Goal: Information Seeking & Learning: Learn about a topic

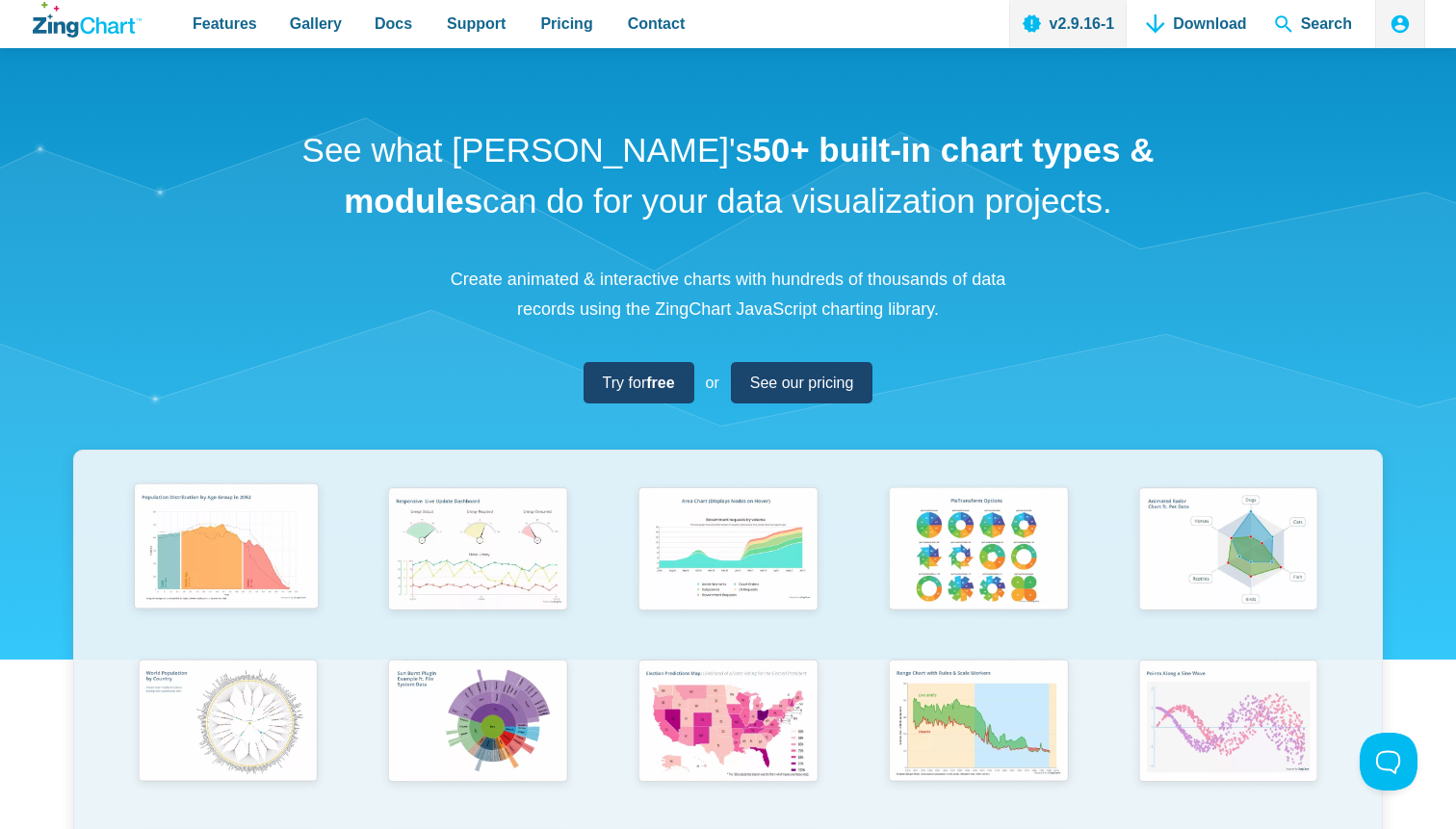
click at [184, 537] on img "App Content" at bounding box center [225, 549] width 206 height 147
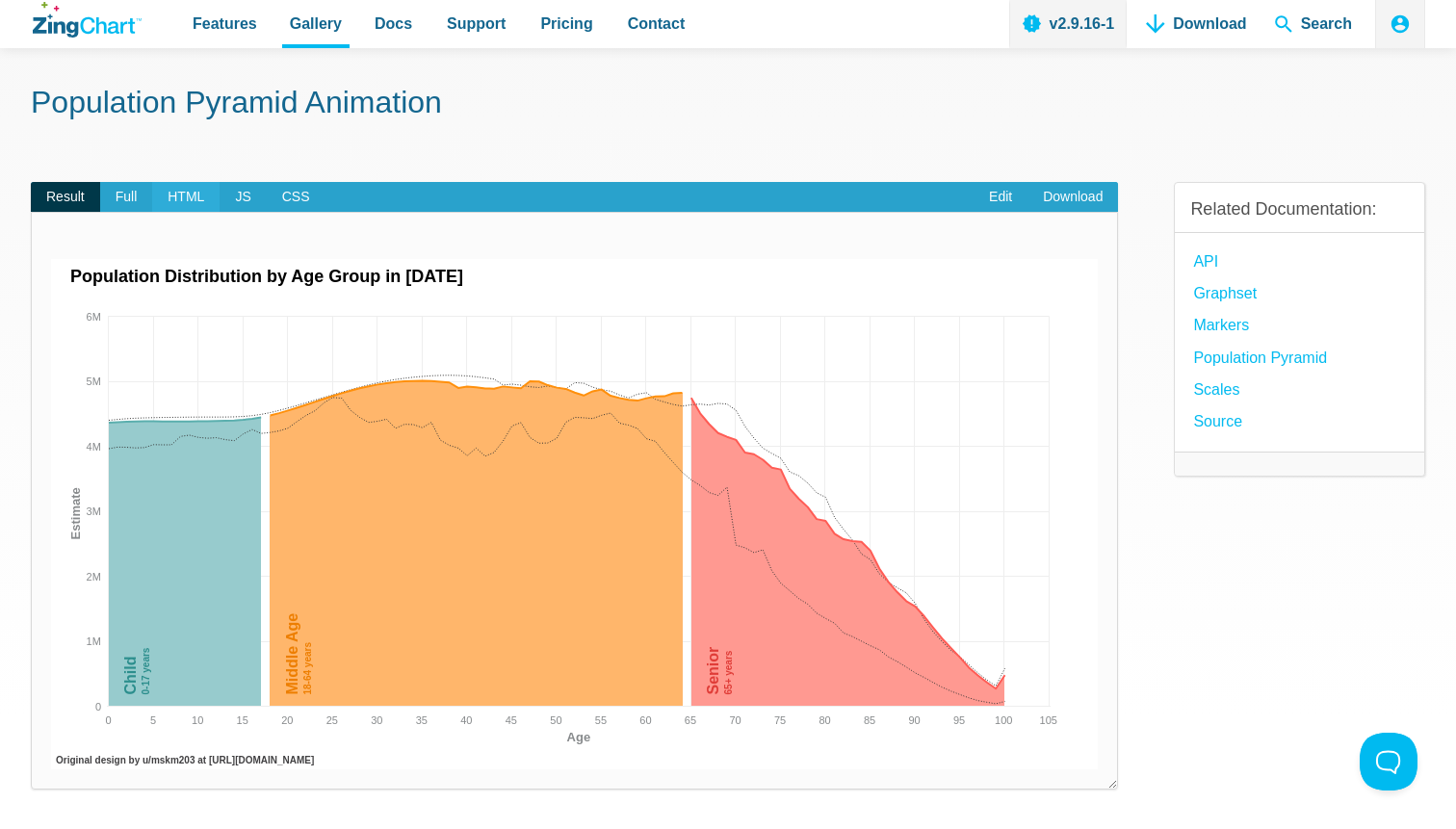
click at [196, 188] on span "HTML" at bounding box center [186, 198] width 68 height 31
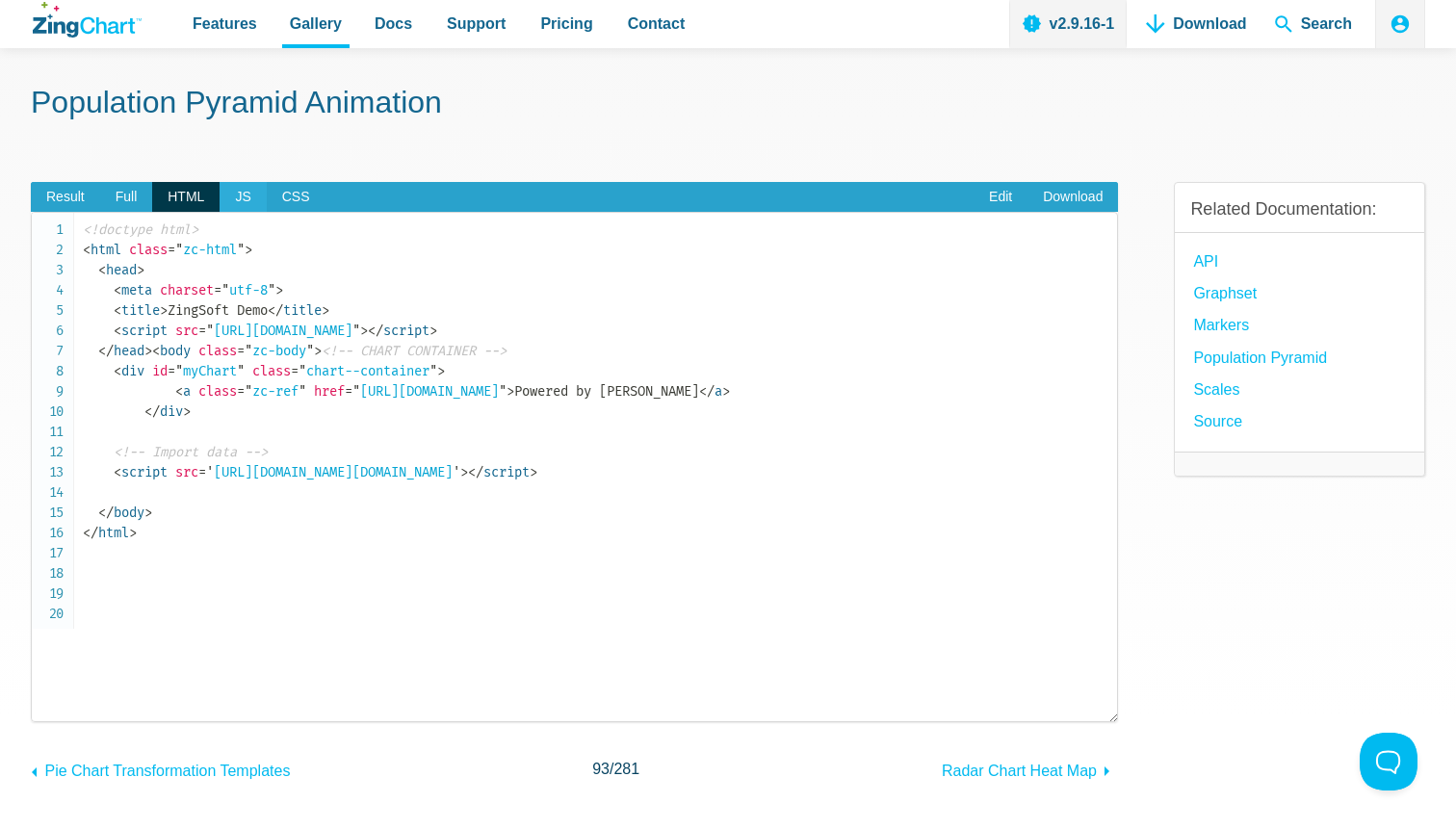
click at [244, 195] on span "JS" at bounding box center [243, 198] width 46 height 31
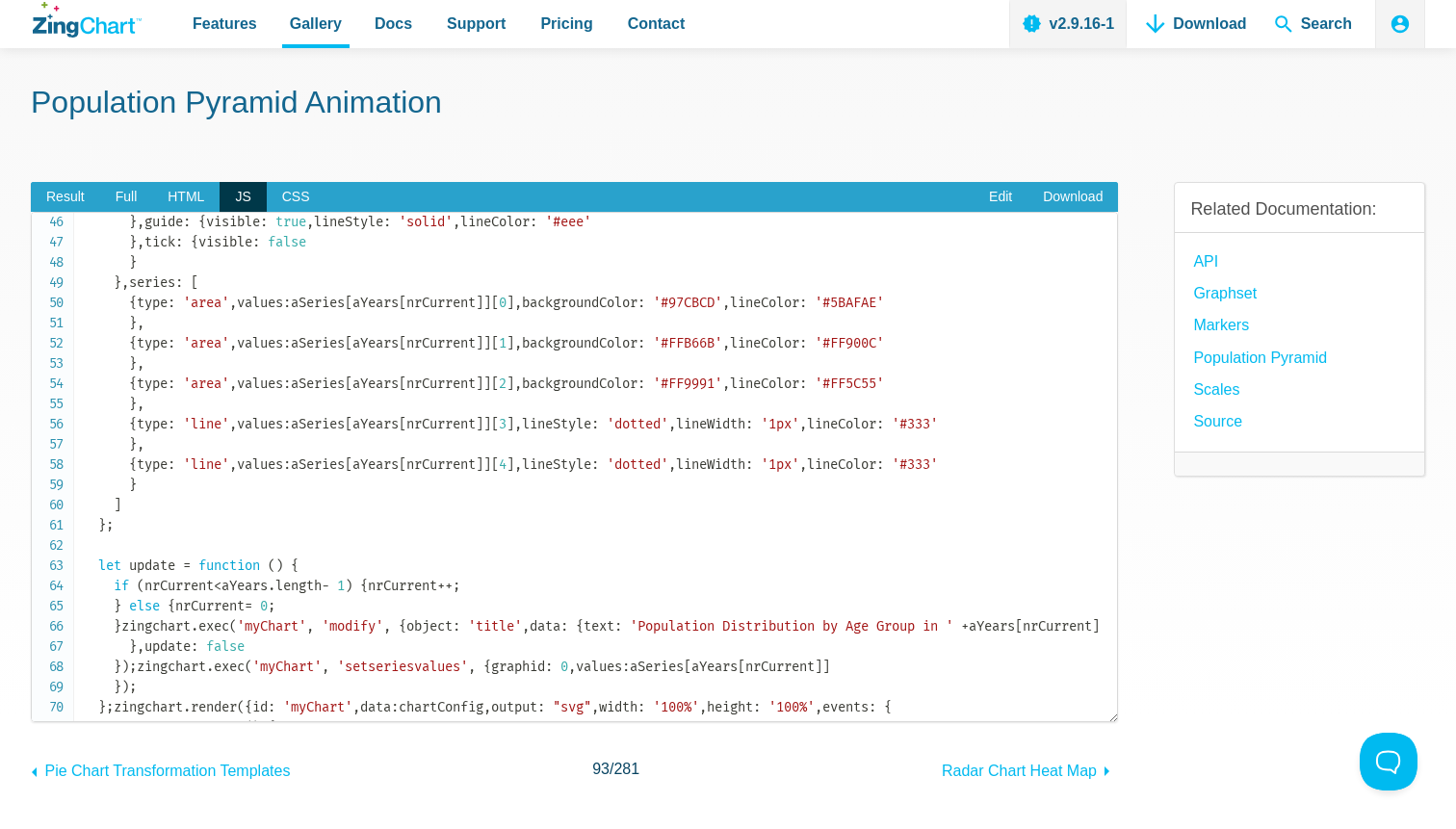
scroll to position [919, 0]
